Goal: Task Accomplishment & Management: Manage account settings

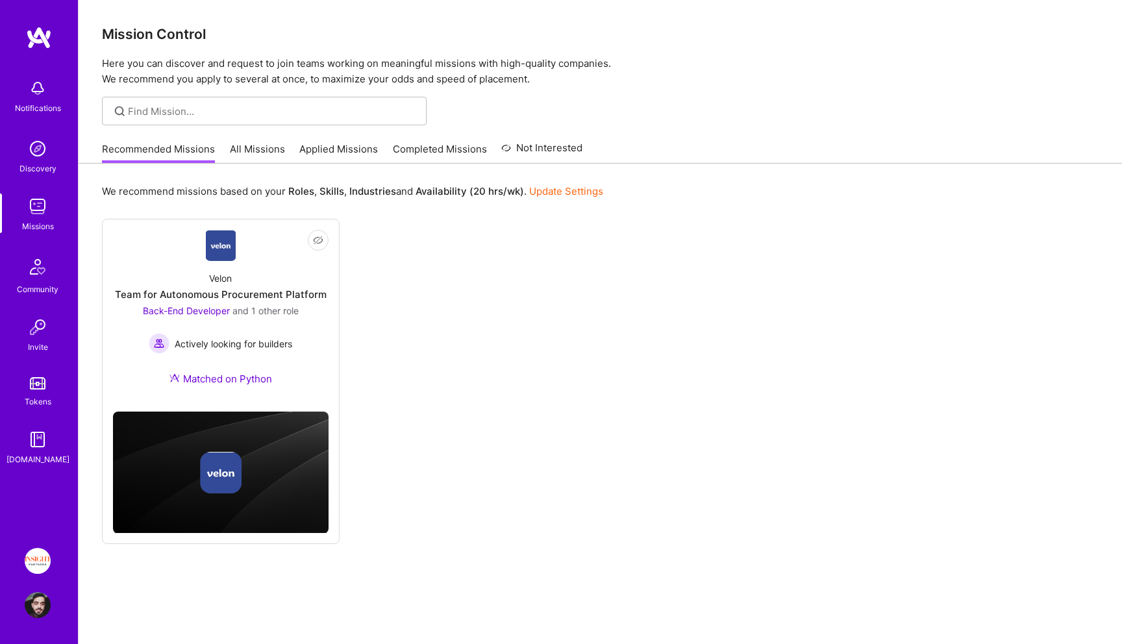
click at [50, 390] on link "Tokens" at bounding box center [37, 390] width 80 height 36
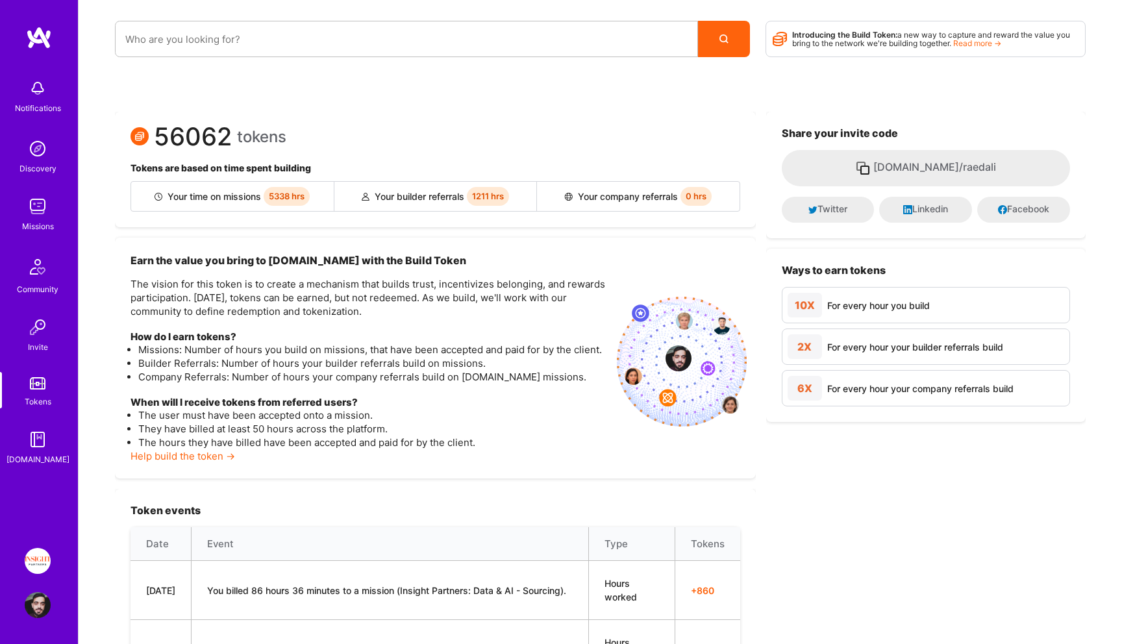
click at [42, 210] on img at bounding box center [38, 206] width 26 height 26
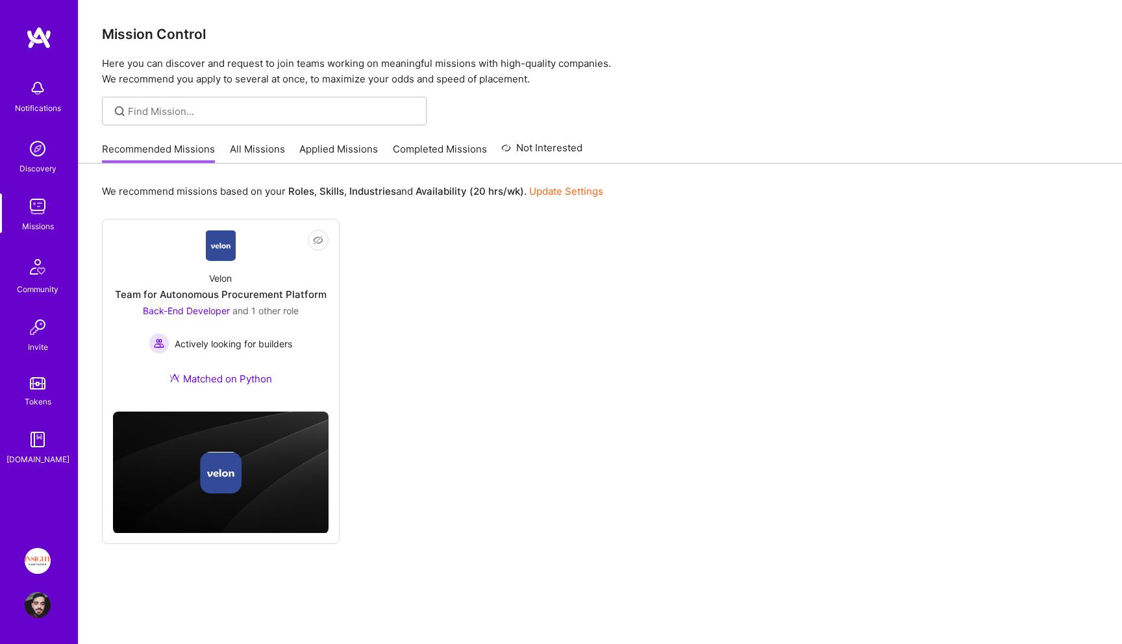
click at [264, 145] on link "All Missions" at bounding box center [257, 152] width 55 height 21
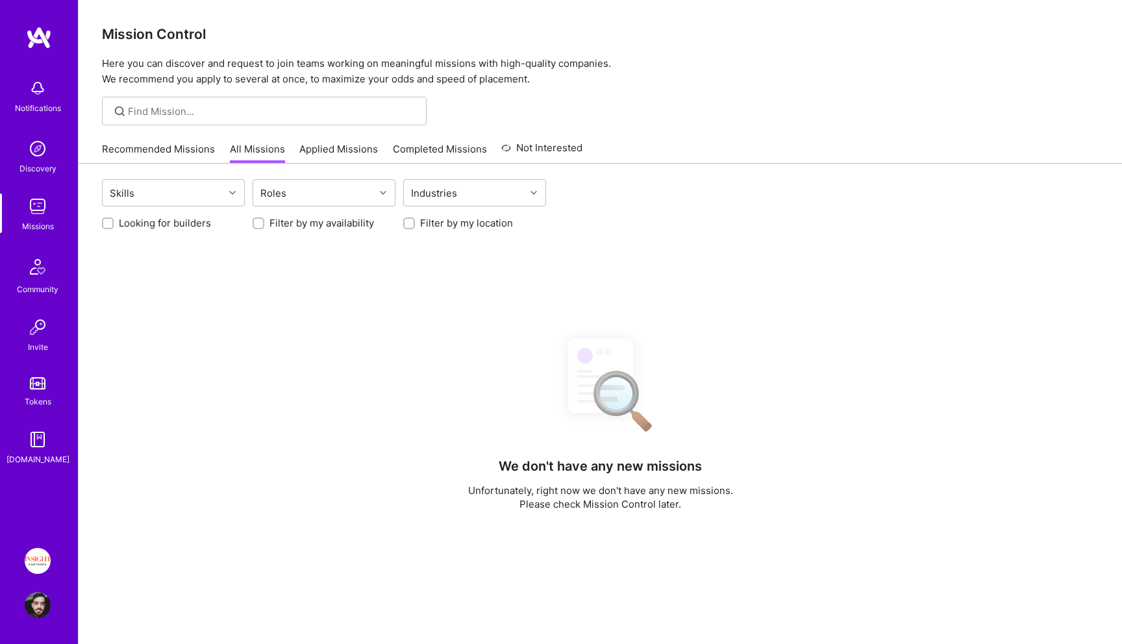
click at [183, 220] on label "Looking for builders" at bounding box center [165, 223] width 92 height 14
click at [114, 220] on input "Looking for builders" at bounding box center [109, 223] width 9 height 9
checkbox input "true"
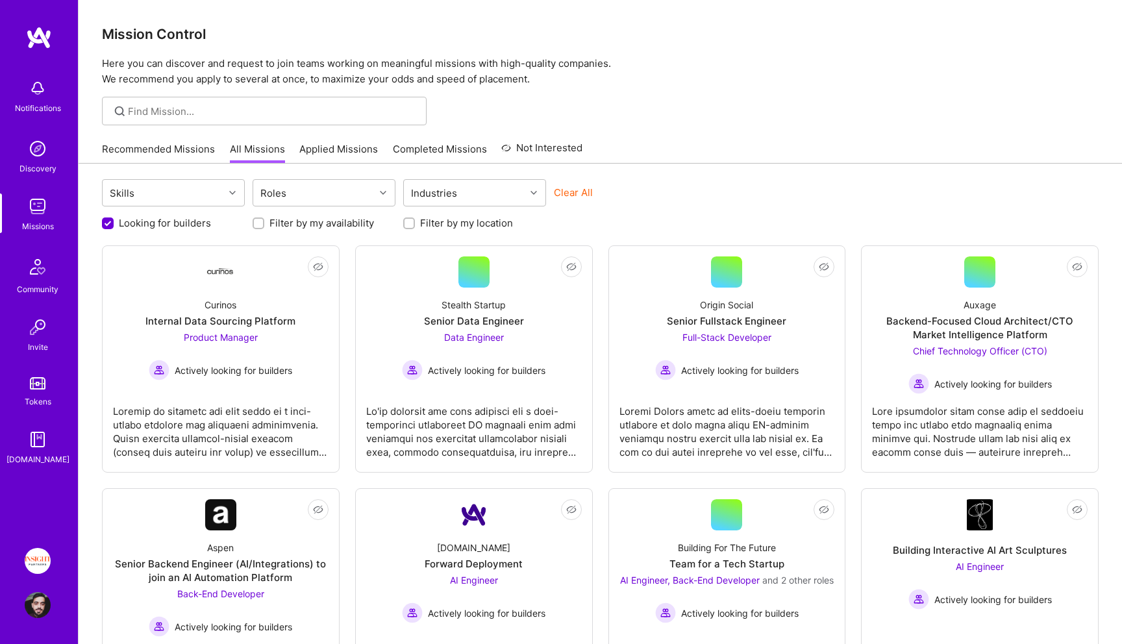
click at [45, 243] on div "Notifications Discovery Missions Community Invite Tokens [DOMAIN_NAME]" at bounding box center [39, 269] width 78 height 393
click at [44, 319] on img at bounding box center [38, 327] width 26 height 26
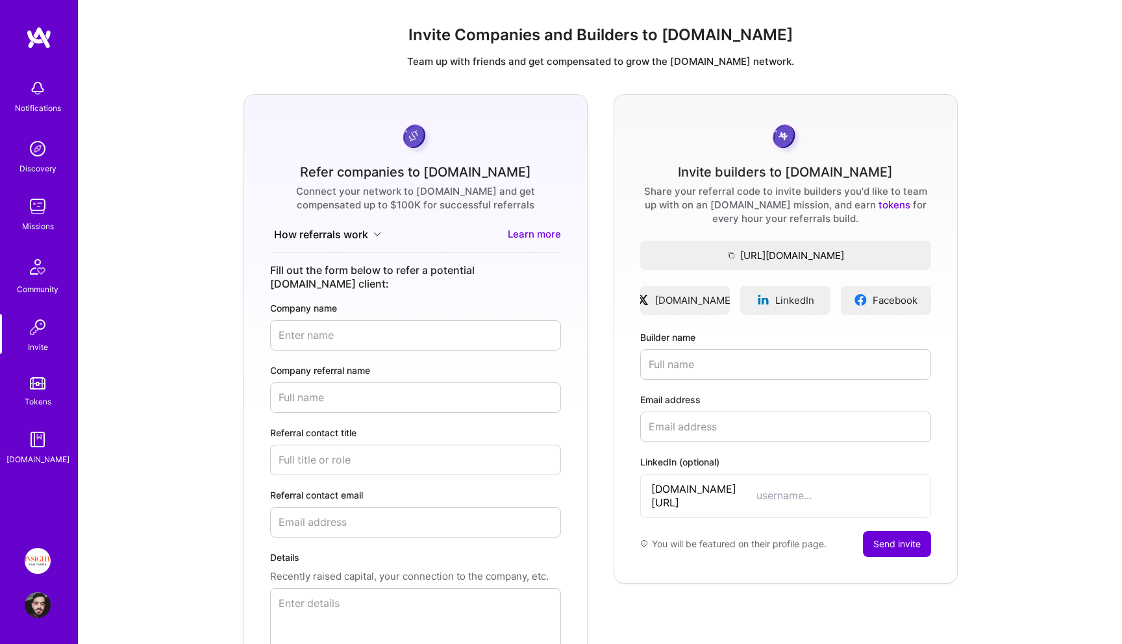
click at [351, 229] on button "How referrals work" at bounding box center [327, 234] width 115 height 15
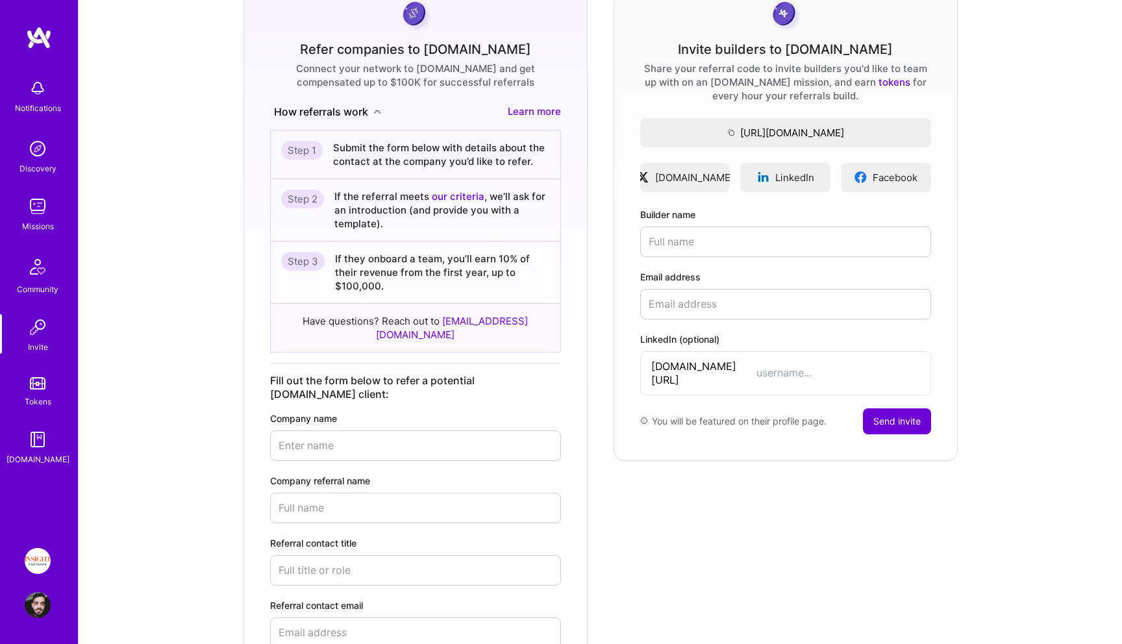
scroll to position [138, 0]
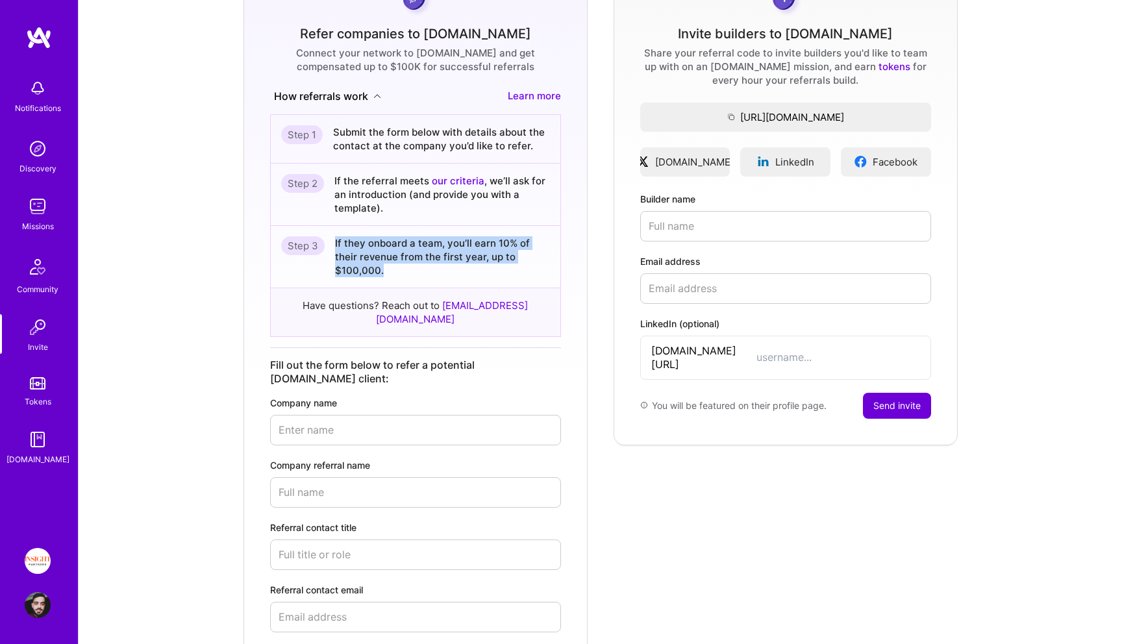
drag, startPoint x: 397, startPoint y: 271, endPoint x: 334, endPoint y: 235, distance: 72.7
click at [334, 235] on div "Step 3 If they onboard a team, you’ll earn 10% of their revenue from the first …" at bounding box center [416, 257] width 290 height 62
drag, startPoint x: 334, startPoint y: 235, endPoint x: 390, endPoint y: 267, distance: 64.6
click at [390, 268] on div "Step 3 If they onboard a team, you’ll earn 10% of their revenue from the first …" at bounding box center [416, 257] width 290 height 62
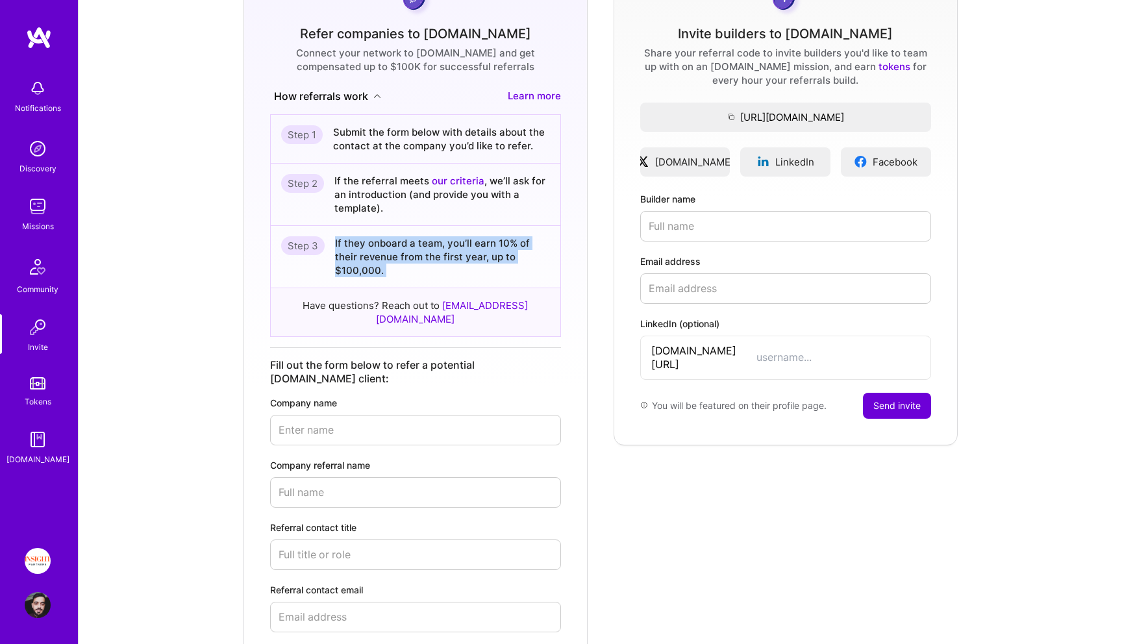
click at [390, 267] on div "If they onboard a team, you’ll earn 10% of their revenue from the first year, u…" at bounding box center [442, 256] width 215 height 41
drag, startPoint x: 390, startPoint y: 267, endPoint x: 377, endPoint y: 254, distance: 18.4
click at [377, 254] on div "If they onboard a team, you’ll earn 10% of their revenue from the first year, u…" at bounding box center [442, 256] width 215 height 41
click at [376, 254] on div "If they onboard a team, you’ll earn 10% of their revenue from the first year, u…" at bounding box center [442, 256] width 215 height 41
click at [454, 179] on link "our criteria" at bounding box center [458, 181] width 53 height 12
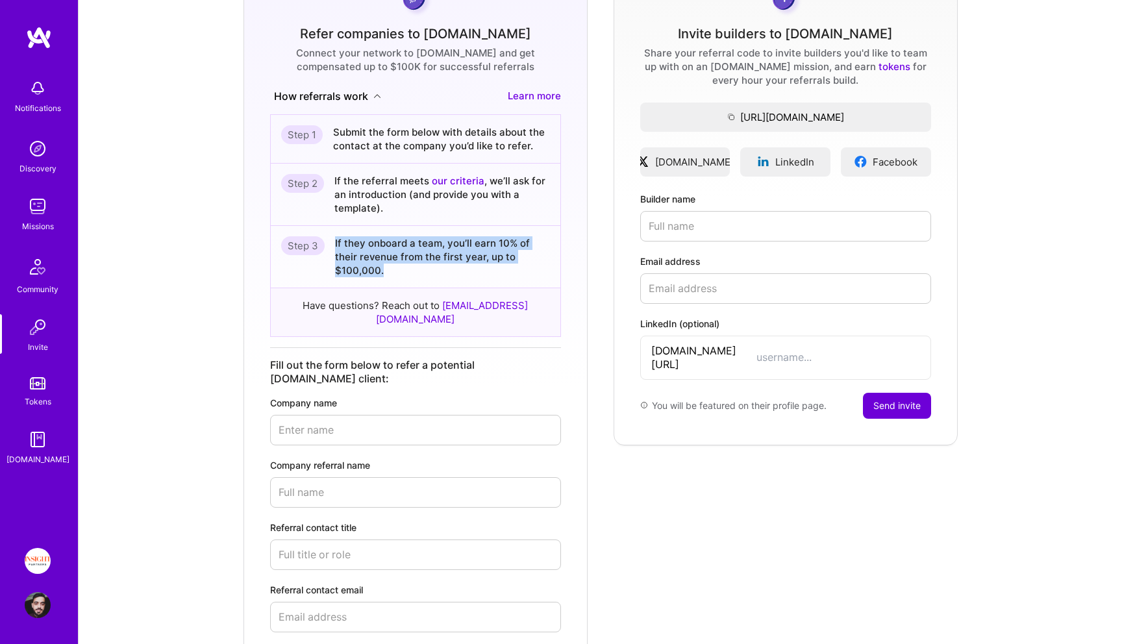
drag, startPoint x: 406, startPoint y: 275, endPoint x: 347, endPoint y: 234, distance: 71.7
click at [348, 234] on div "Step 3 If they onboard a team, you’ll earn 10% of their revenue from the first …" at bounding box center [416, 257] width 290 height 62
click at [347, 234] on div "Step 3 If they onboard a team, you’ll earn 10% of their revenue from the first …" at bounding box center [416, 257] width 290 height 62
click at [30, 439] on img at bounding box center [38, 440] width 26 height 26
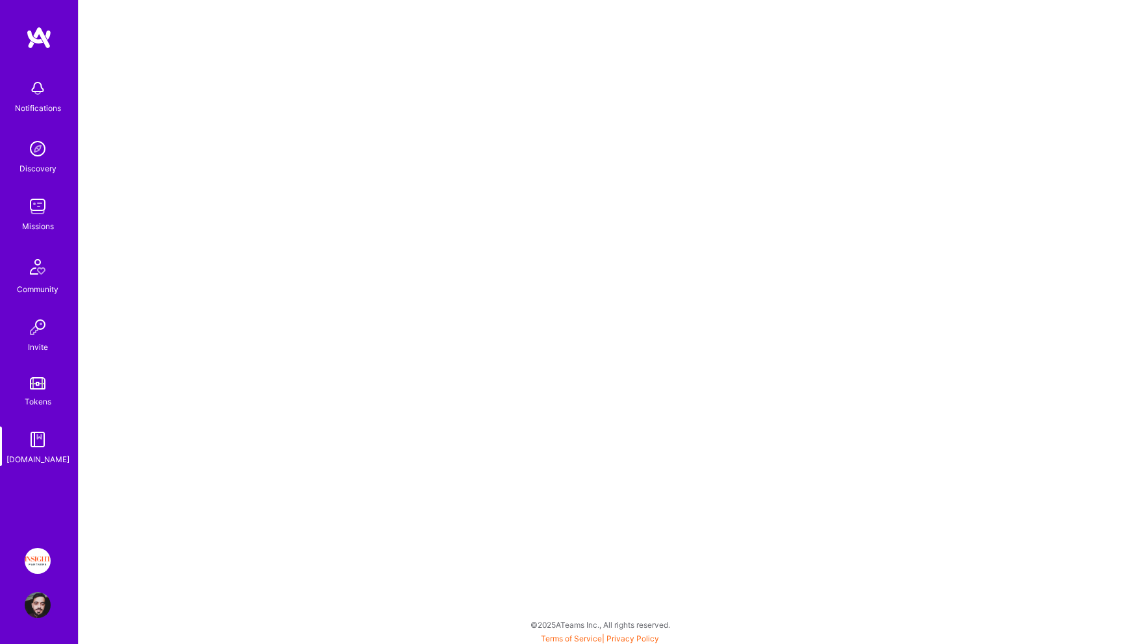
click at [30, 371] on div "Notifications Discovery Missions Community Invite Tokens [DOMAIN_NAME]" at bounding box center [39, 269] width 78 height 393
click at [32, 395] on div "Tokens" at bounding box center [38, 402] width 27 height 14
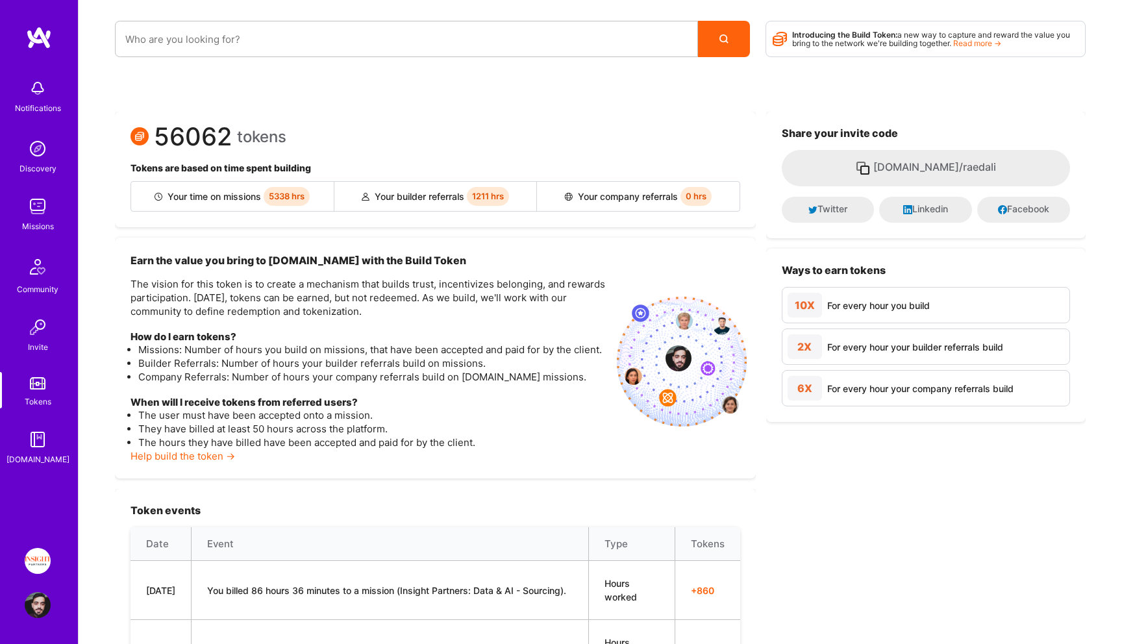
click at [978, 37] on span "Introducing the Build Token: a new way to capture and reward the value you brin…" at bounding box center [931, 39] width 278 height 18
click at [979, 45] on link "Read more →" at bounding box center [977, 43] width 48 height 10
click at [811, 36] on strong "Introducing the Build Token:" at bounding box center [844, 35] width 105 height 10
click at [987, 45] on link "Read more →" at bounding box center [977, 43] width 48 height 10
click at [159, 460] on link "Help build the token →" at bounding box center [182, 456] width 105 height 12
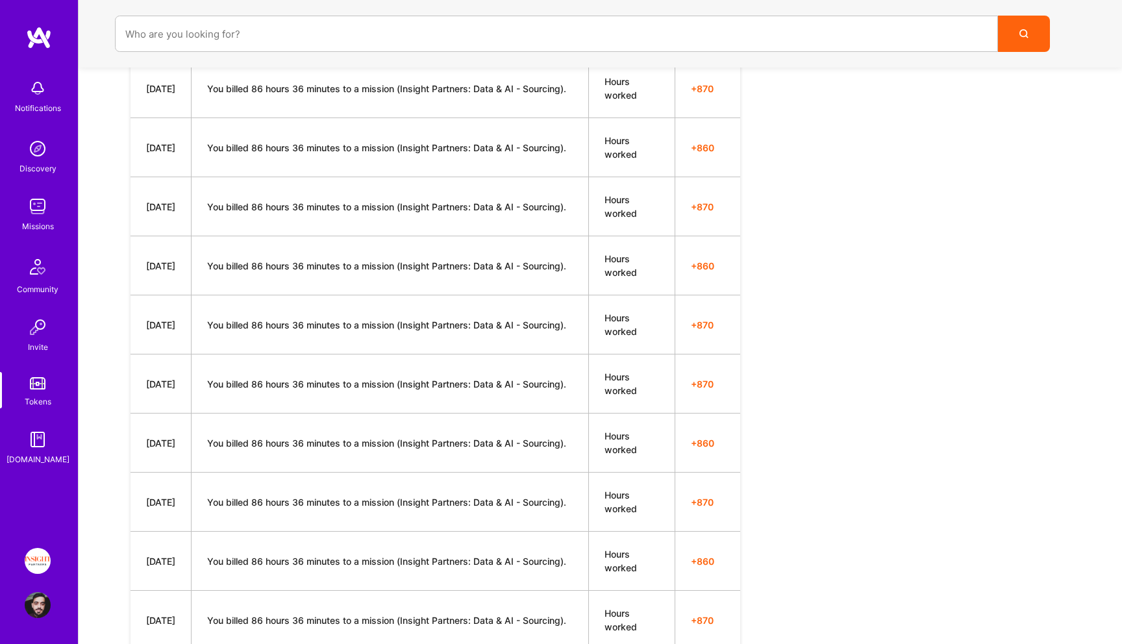
scroll to position [614, 0]
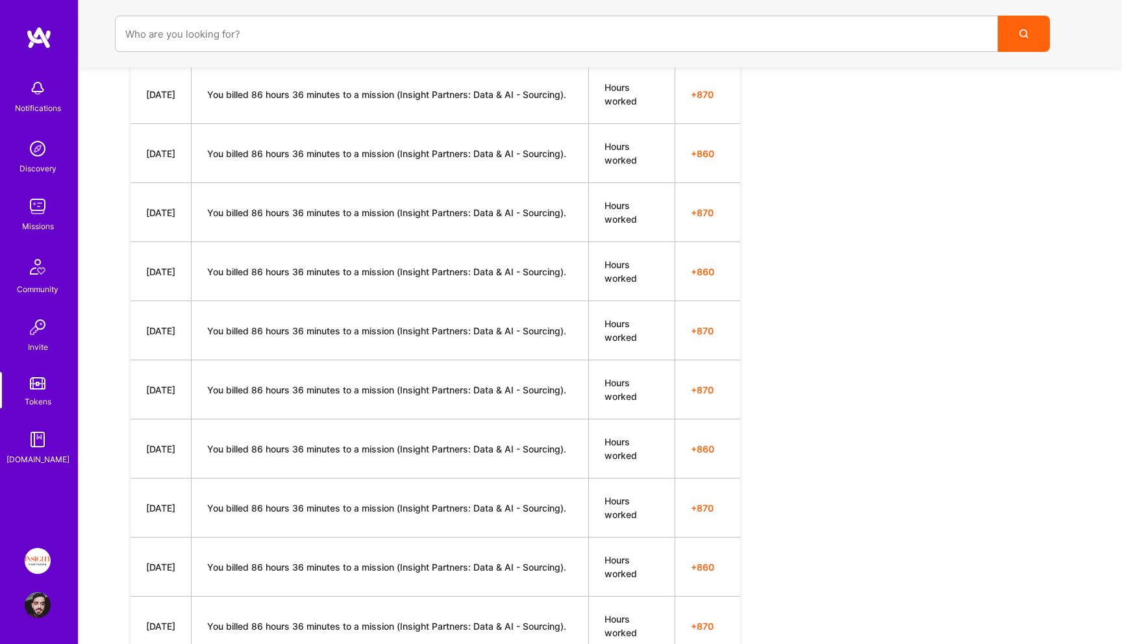
click at [32, 442] on img at bounding box center [38, 440] width 26 height 26
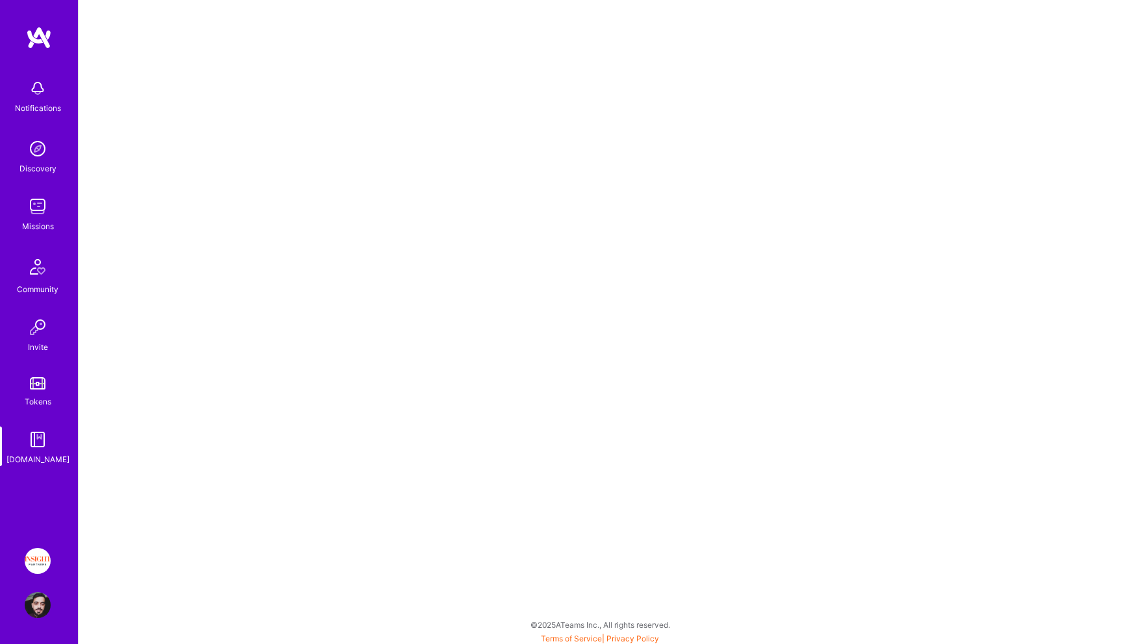
click at [27, 569] on img at bounding box center [38, 561] width 26 height 26
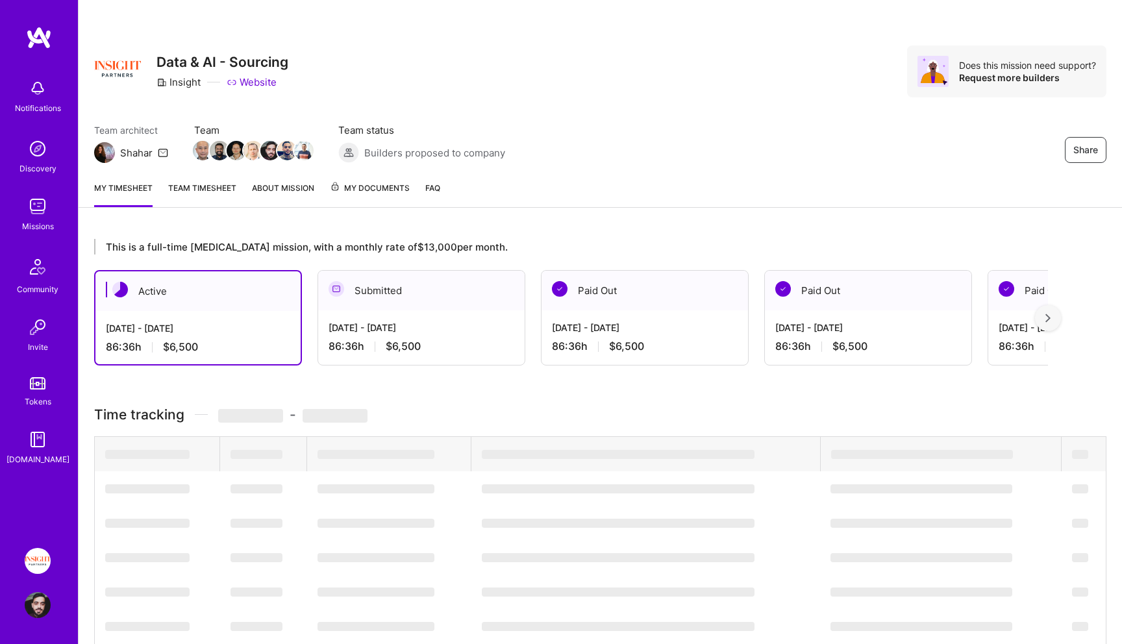
click at [434, 196] on link "FAQ" at bounding box center [432, 194] width 15 height 26
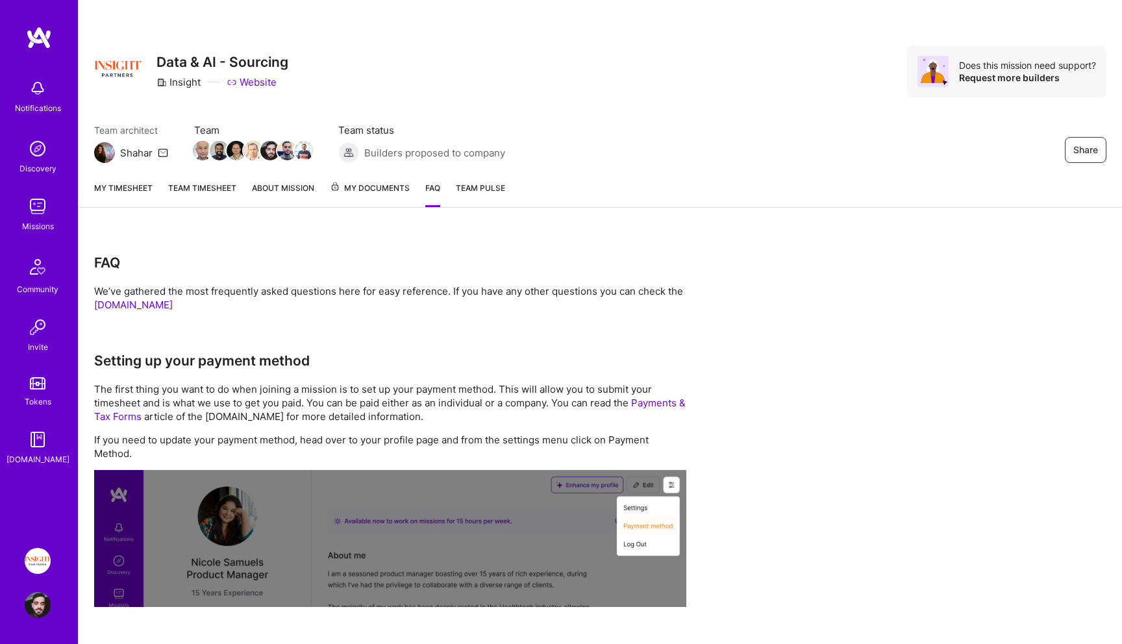
click at [355, 193] on span "My Documents" at bounding box center [370, 188] width 80 height 14
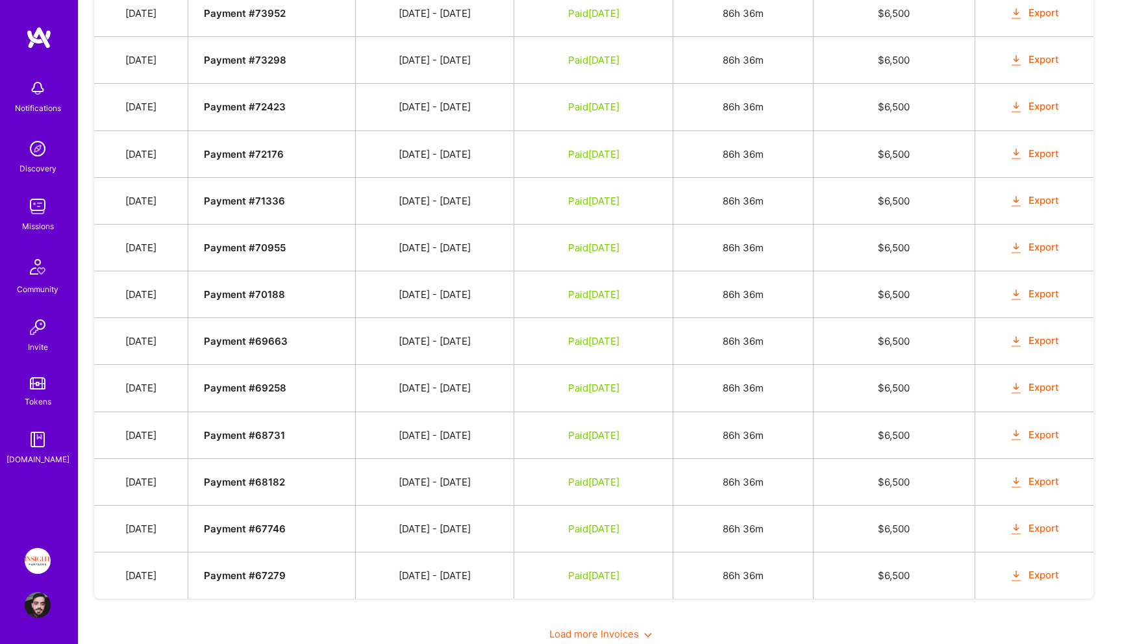
scroll to position [941, 0]
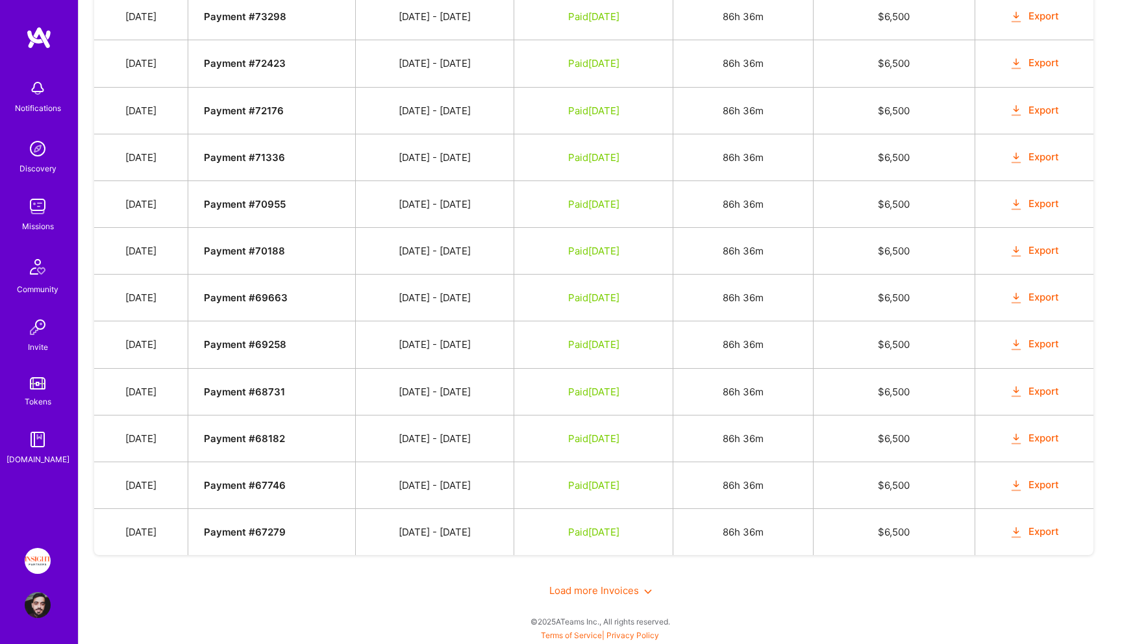
click at [602, 585] on span "Load more Invoices" at bounding box center [600, 590] width 103 height 12
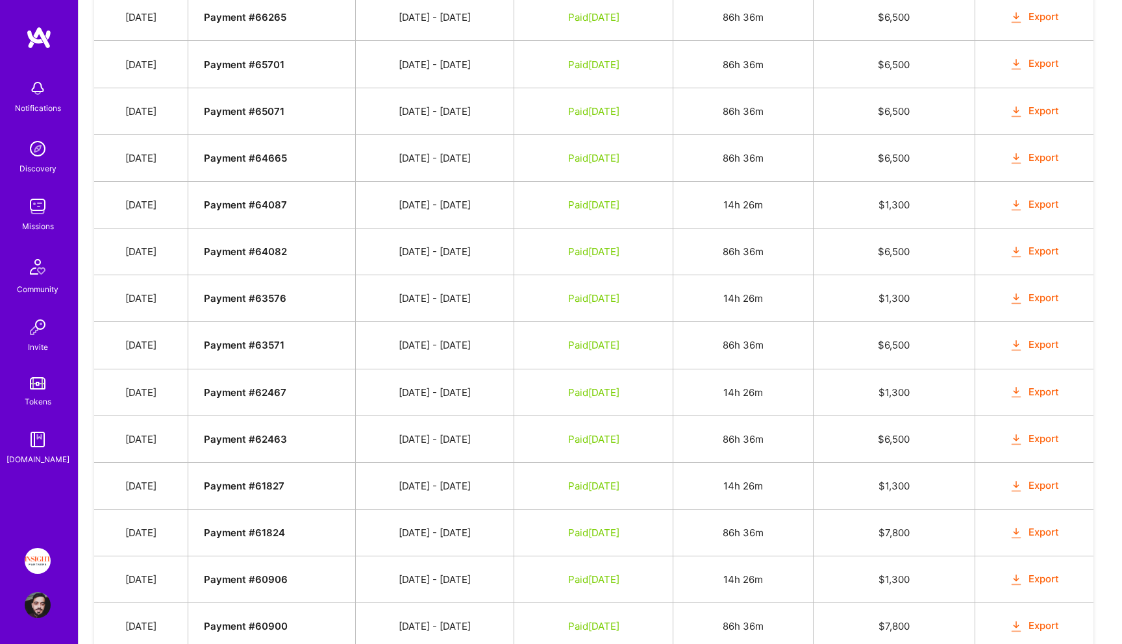
scroll to position [1878, 0]
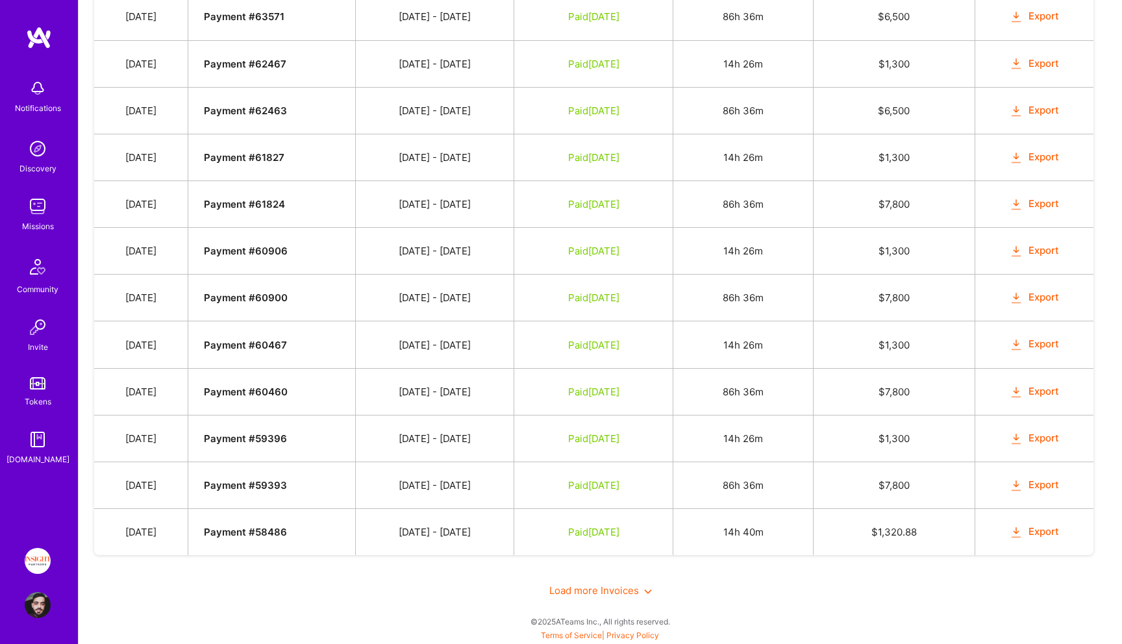
click at [602, 585] on span "Load more Invoices" at bounding box center [600, 590] width 103 height 12
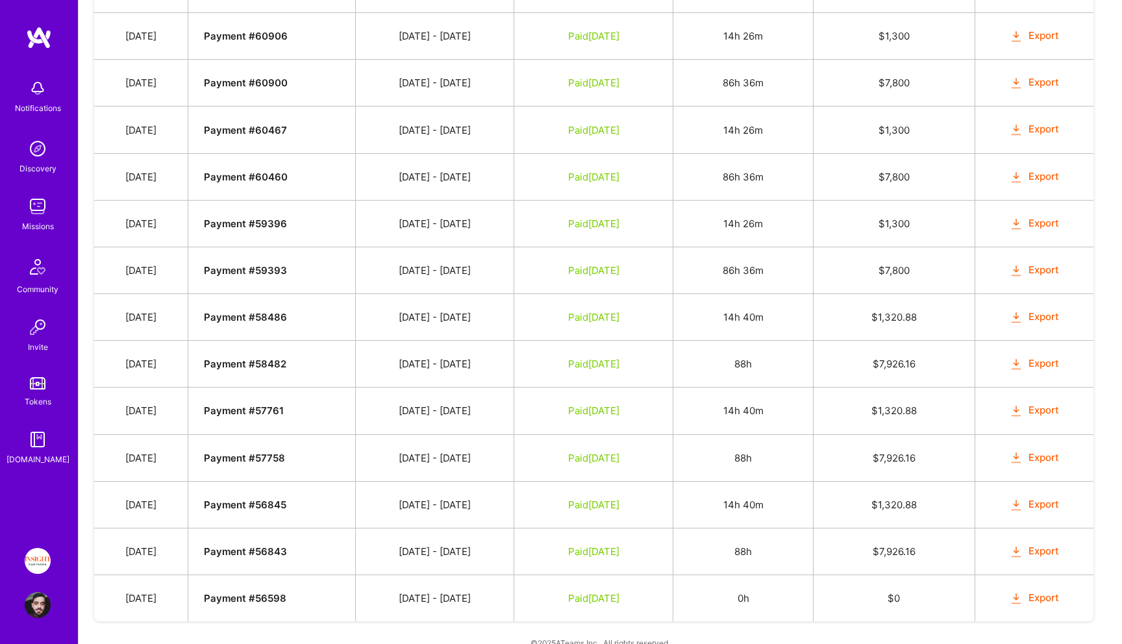
scroll to position [2094, 0]
drag, startPoint x: 874, startPoint y: 367, endPoint x: 965, endPoint y: 365, distance: 91.6
click at [965, 365] on td "$ 7,926.16" at bounding box center [893, 363] width 161 height 47
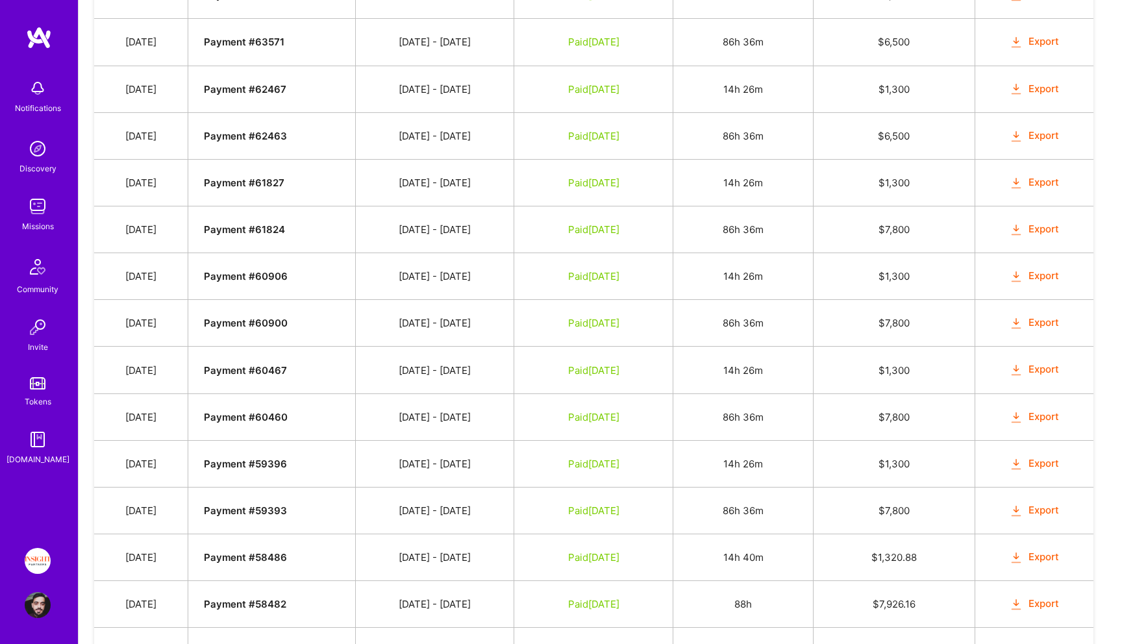
scroll to position [1663, 0]
